Goal: Information Seeking & Learning: Learn about a topic

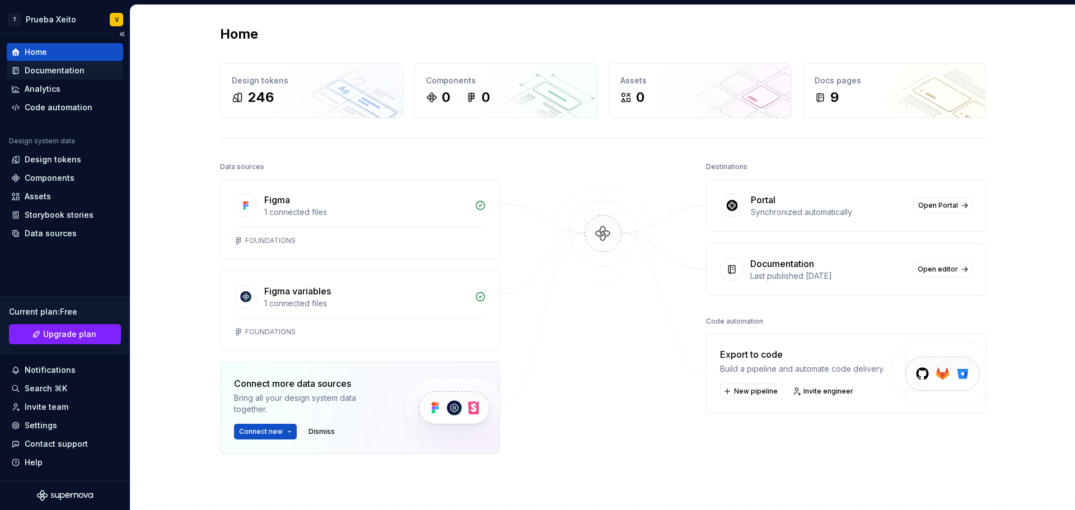
click at [70, 67] on div "Documentation" at bounding box center [55, 70] width 60 height 11
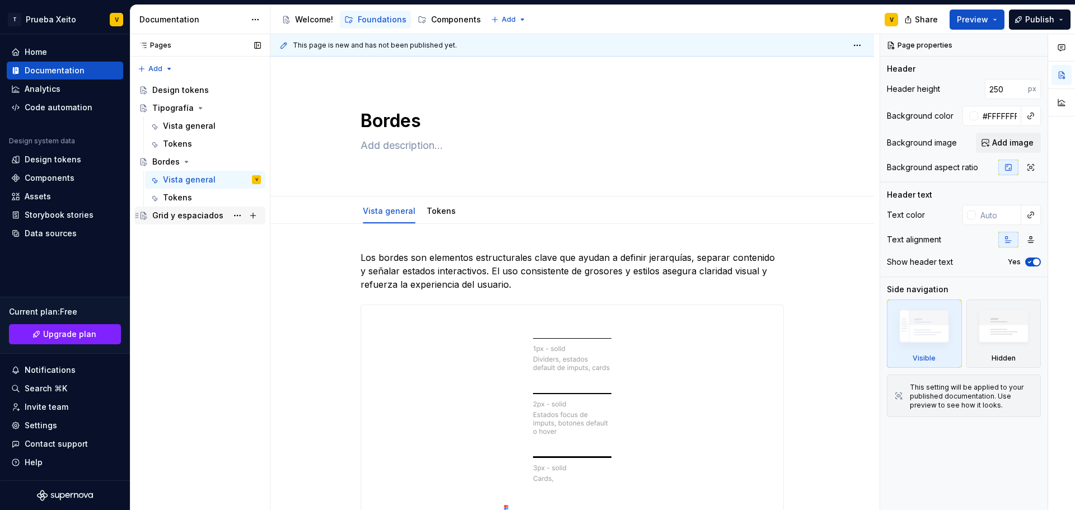
click at [183, 218] on div "Grid y espaciados" at bounding box center [187, 215] width 71 height 11
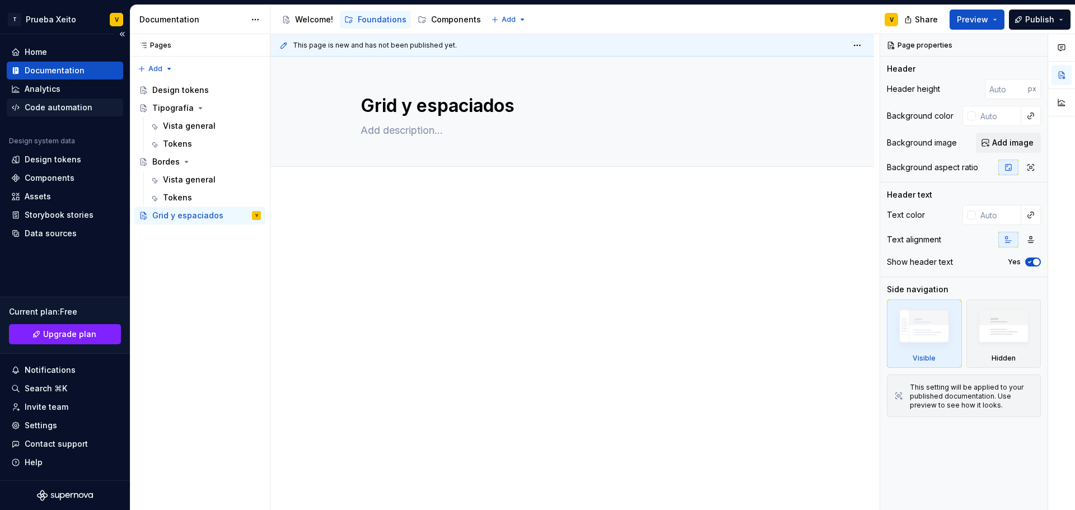
type textarea "*"
click at [49, 106] on div "Code automation" at bounding box center [59, 107] width 68 height 11
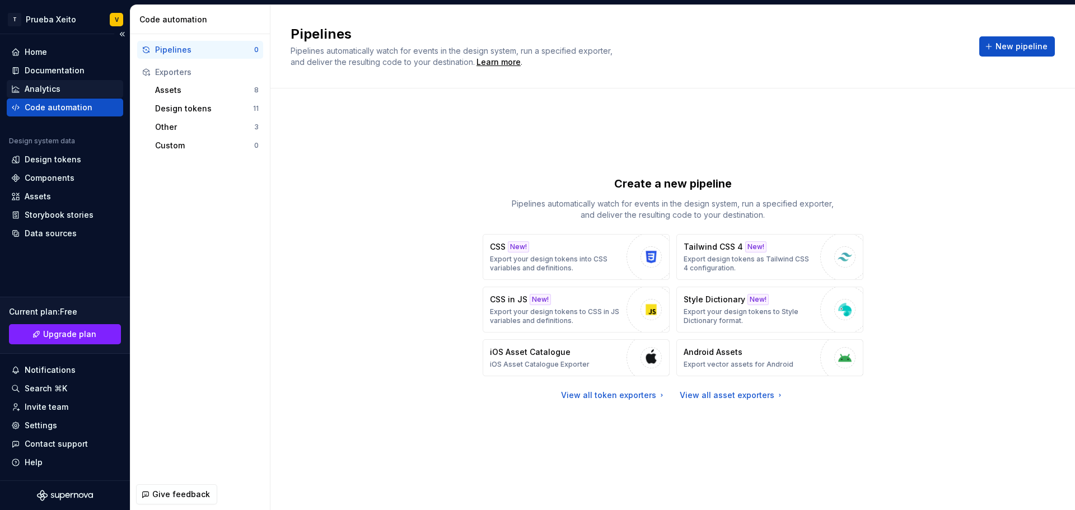
click at [48, 86] on div "Analytics" at bounding box center [43, 88] width 36 height 11
